Goal: Transaction & Acquisition: Purchase product/service

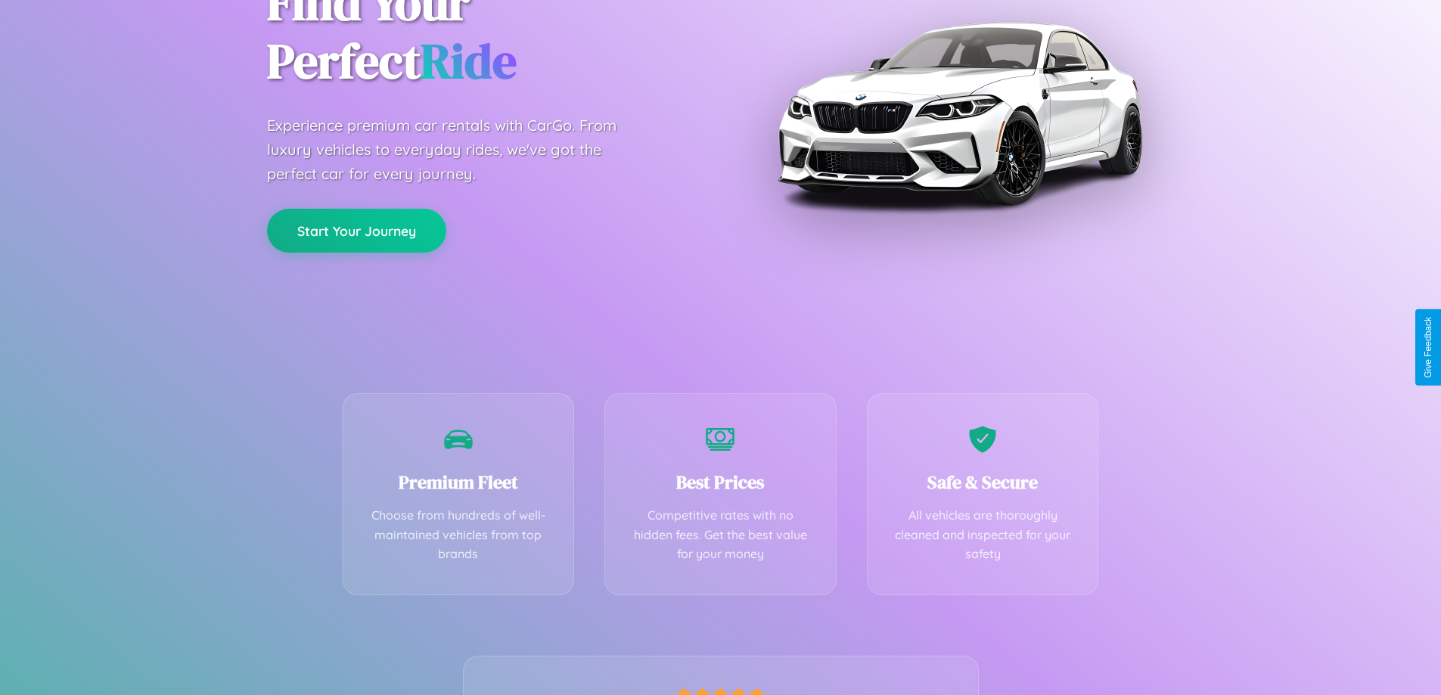
scroll to position [298, 0]
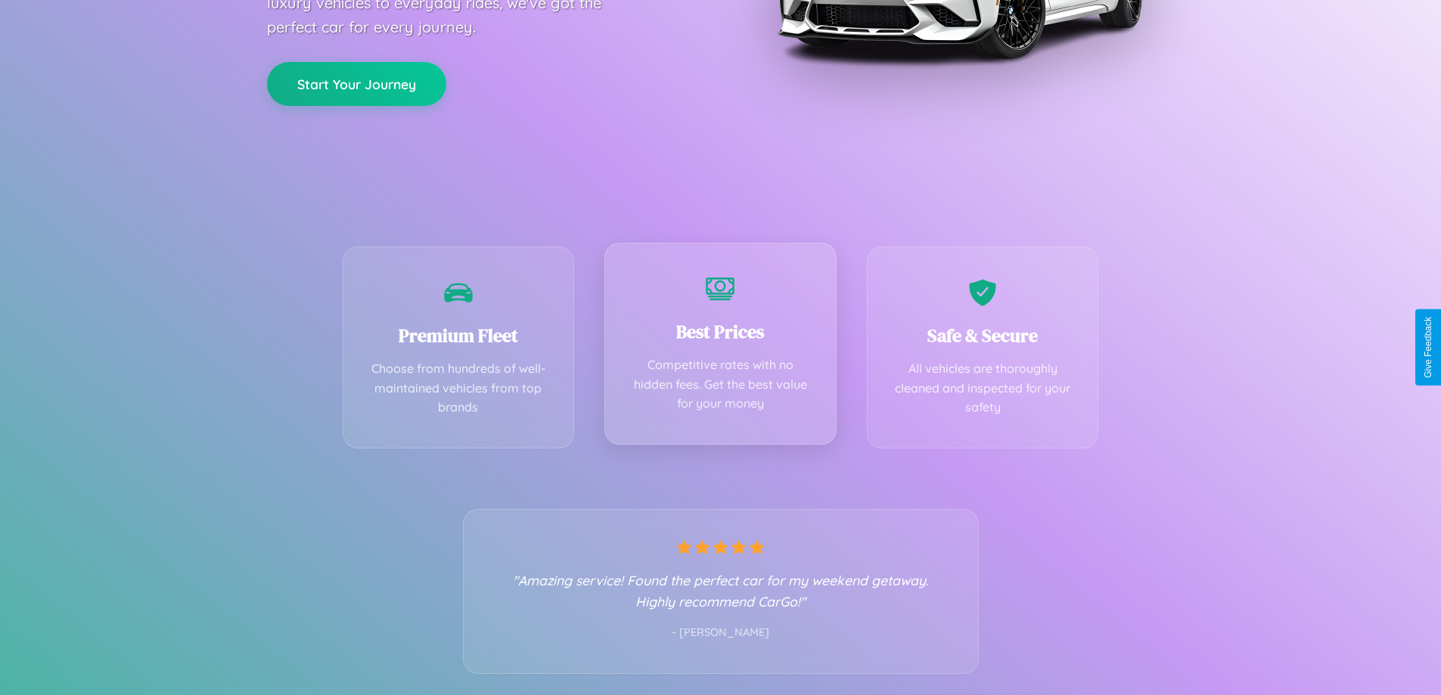
click at [720, 347] on div "Best Prices Competitive rates with no hidden fees. Get the best value for your …" at bounding box center [720, 344] width 232 height 202
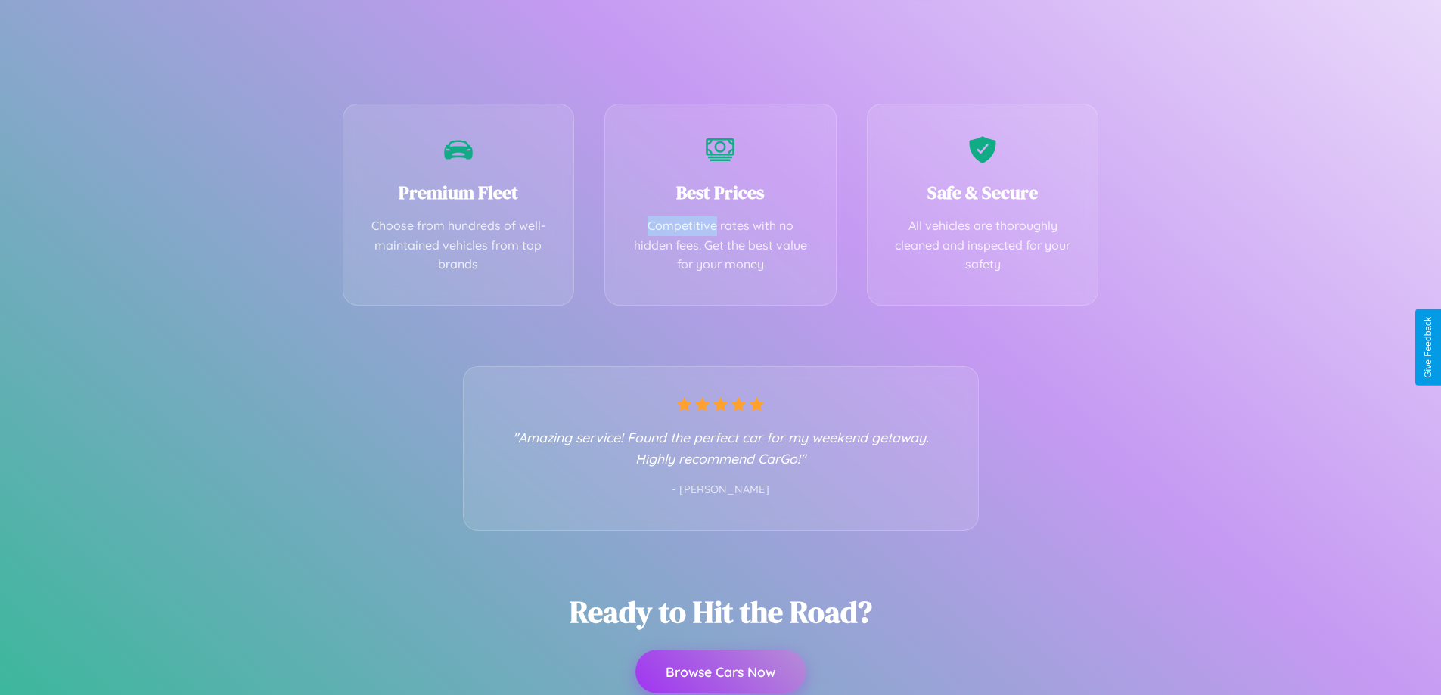
click at [720, 672] on button "Browse Cars Now" at bounding box center [720, 672] width 170 height 44
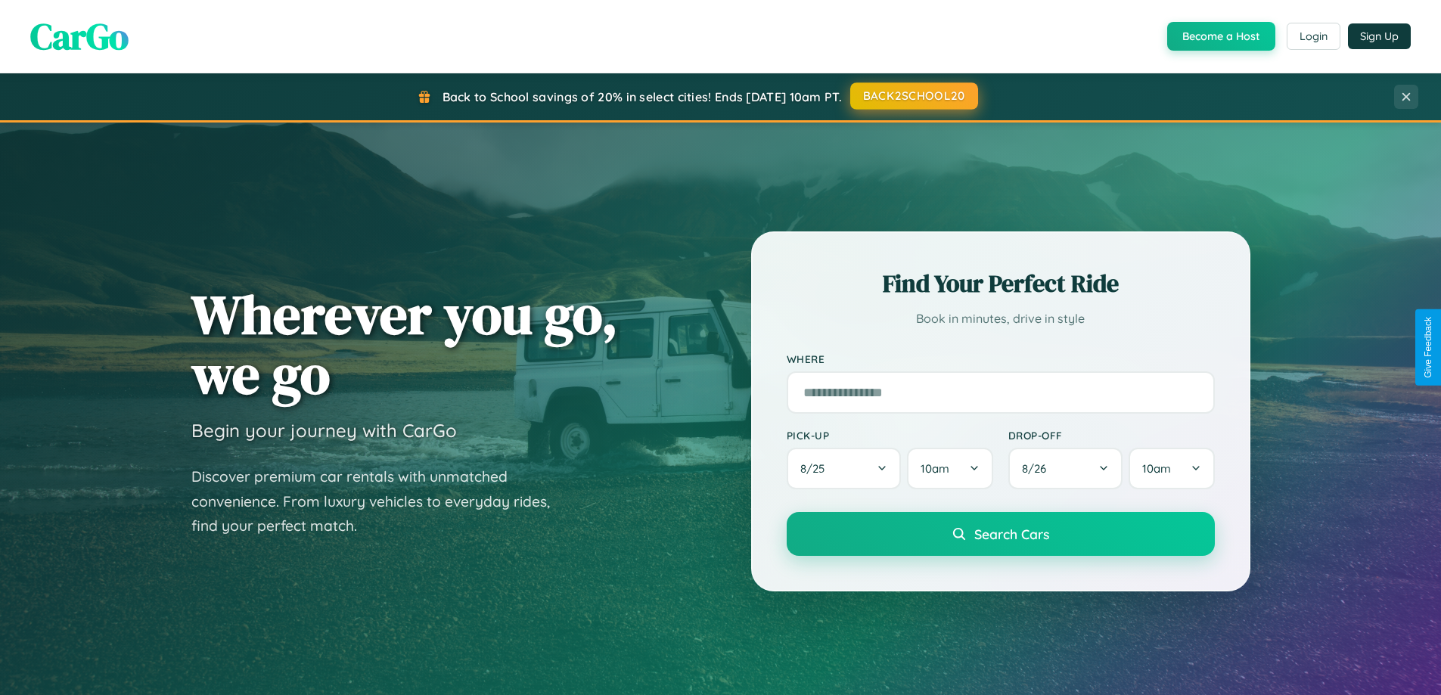
click at [913, 97] on button "BACK2SCHOOL20" at bounding box center [914, 95] width 128 height 27
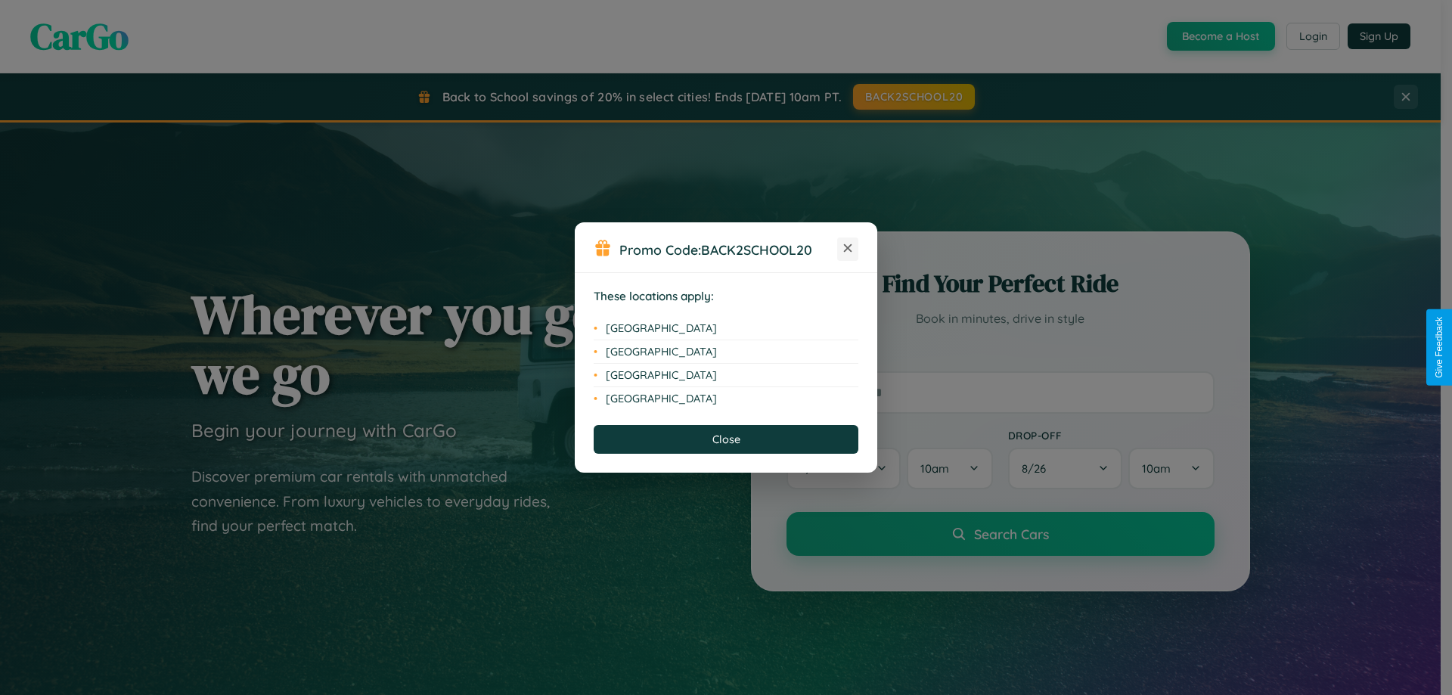
click at [848, 249] on icon at bounding box center [848, 248] width 8 height 8
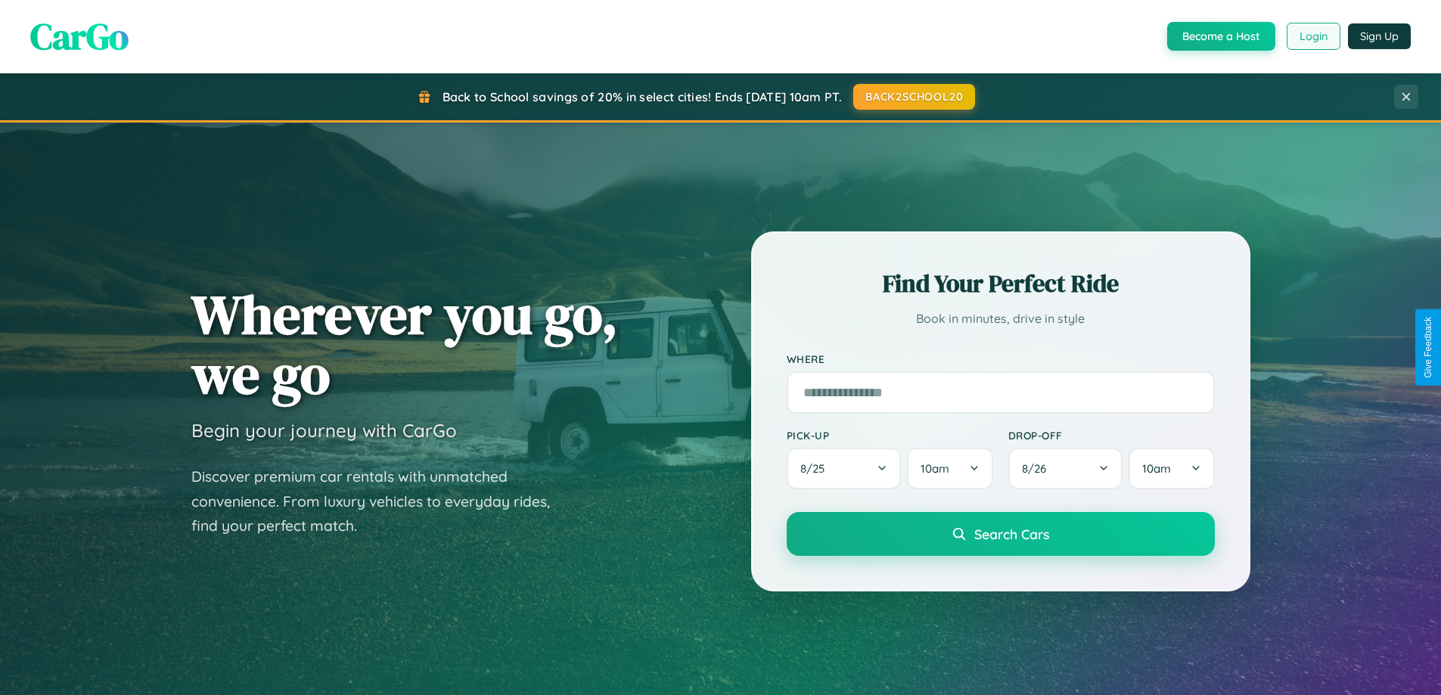
click at [1312, 36] on button "Login" at bounding box center [1314, 36] width 54 height 27
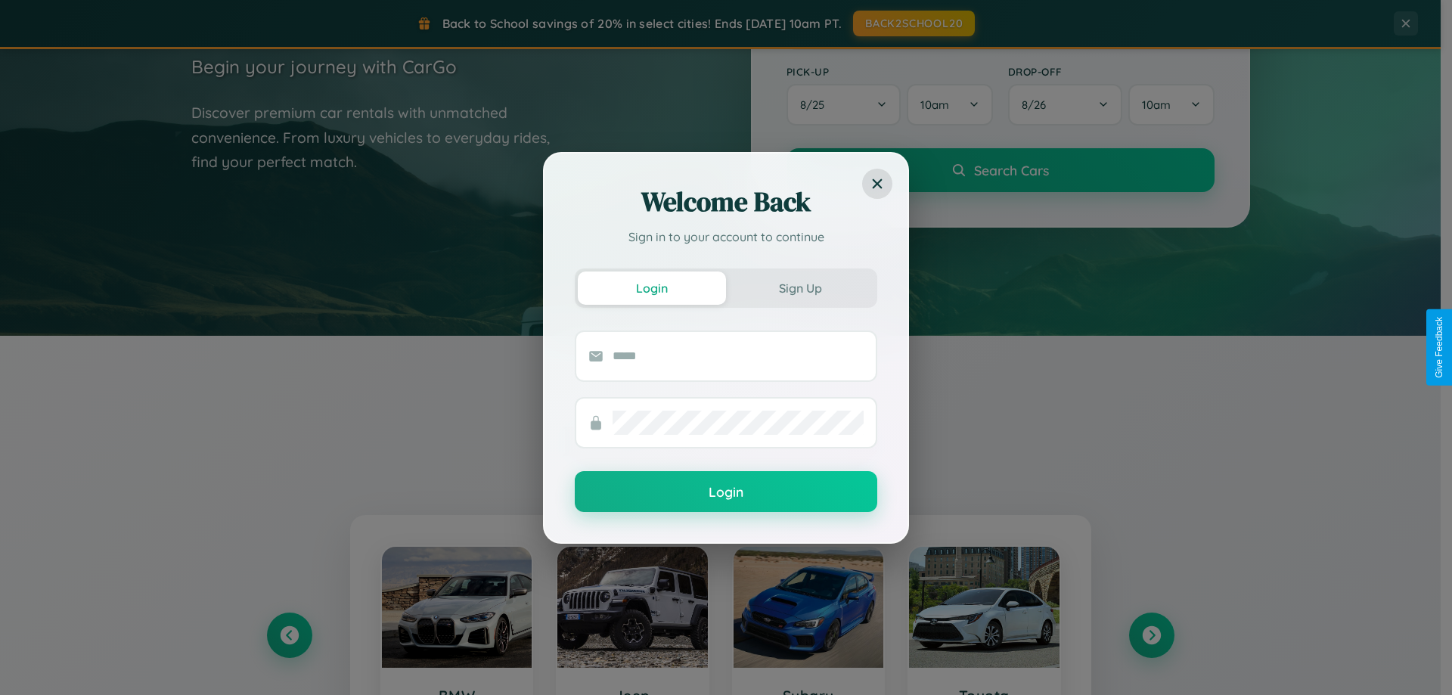
scroll to position [45, 0]
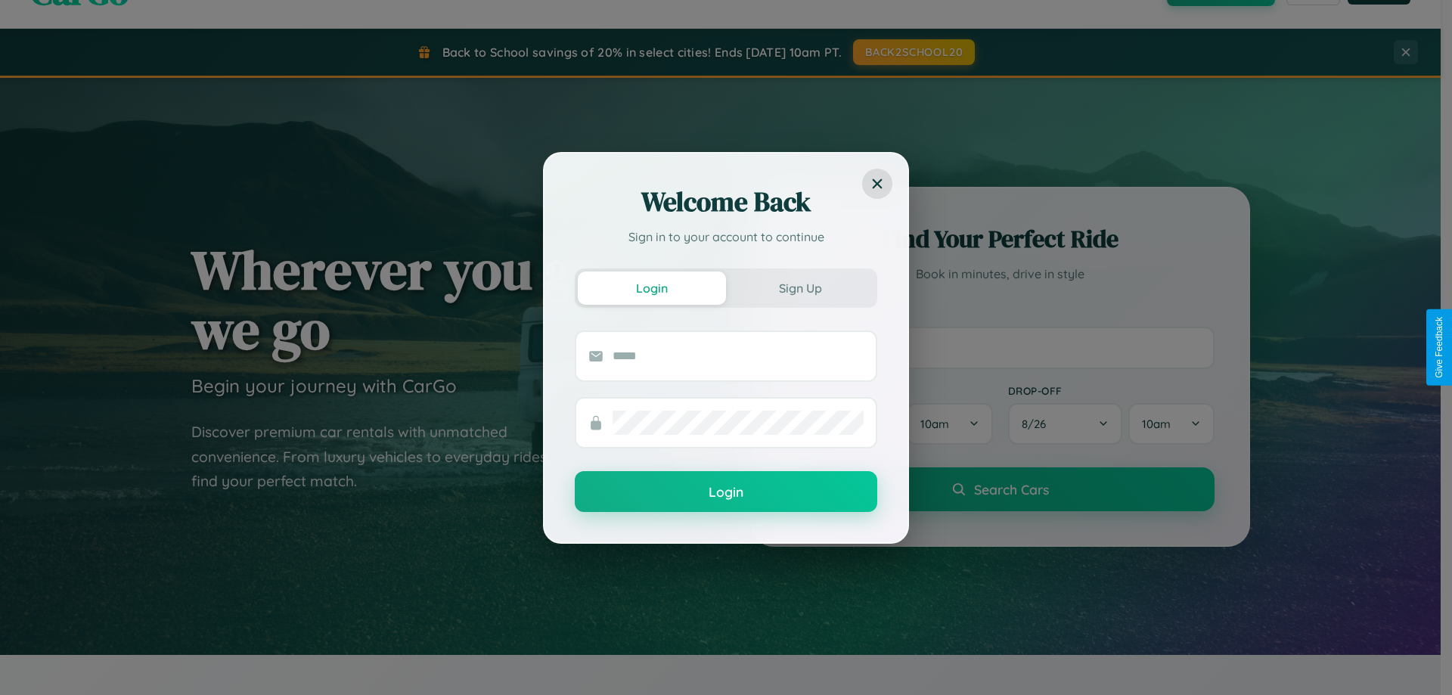
click at [1000, 347] on div "Welcome Back Sign in to your account to continue Login Sign Up Login" at bounding box center [726, 347] width 1452 height 695
